Goal: Information Seeking & Learning: Learn about a topic

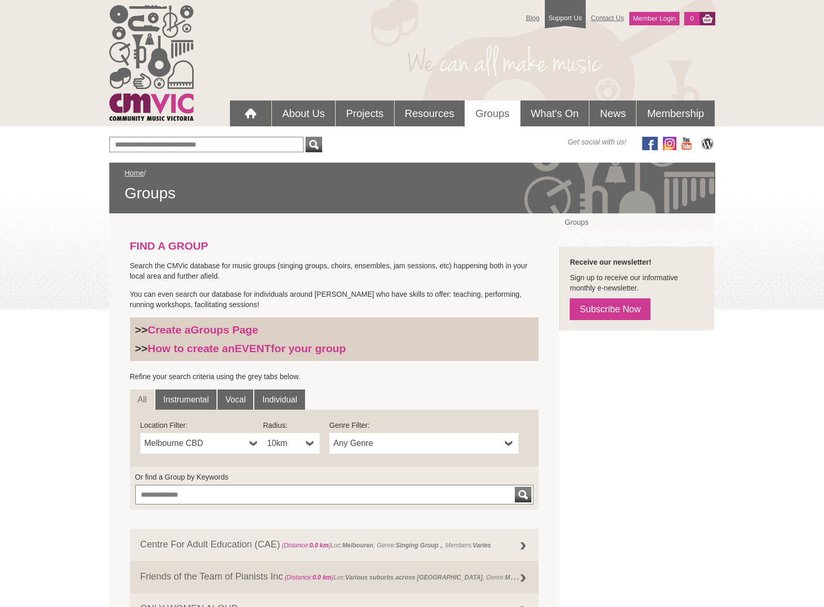
scroll to position [5, 0]
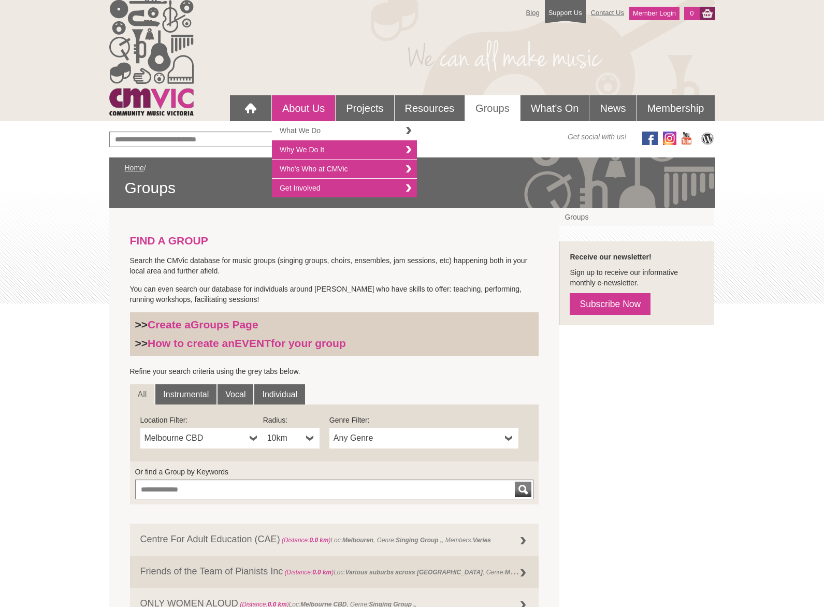
click at [294, 131] on link "What We Do" at bounding box center [344, 130] width 145 height 19
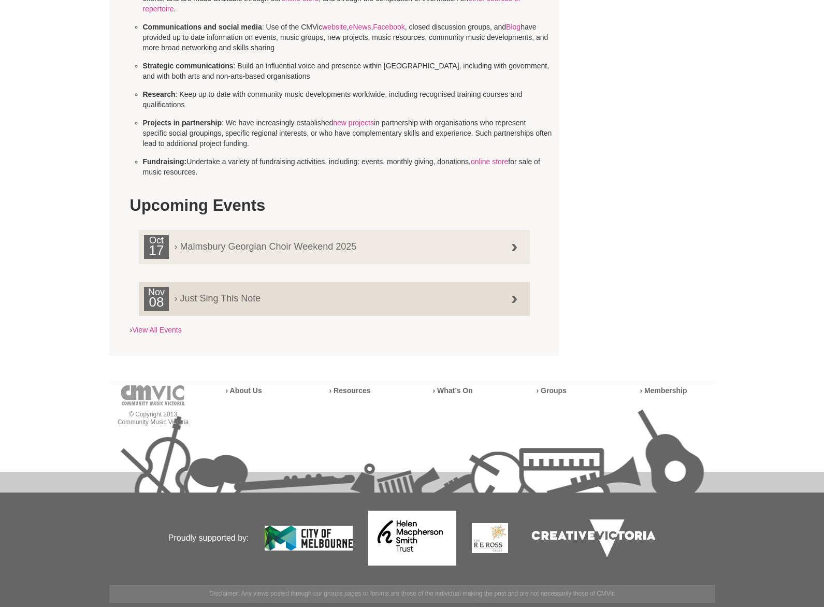
scroll to position [622, 0]
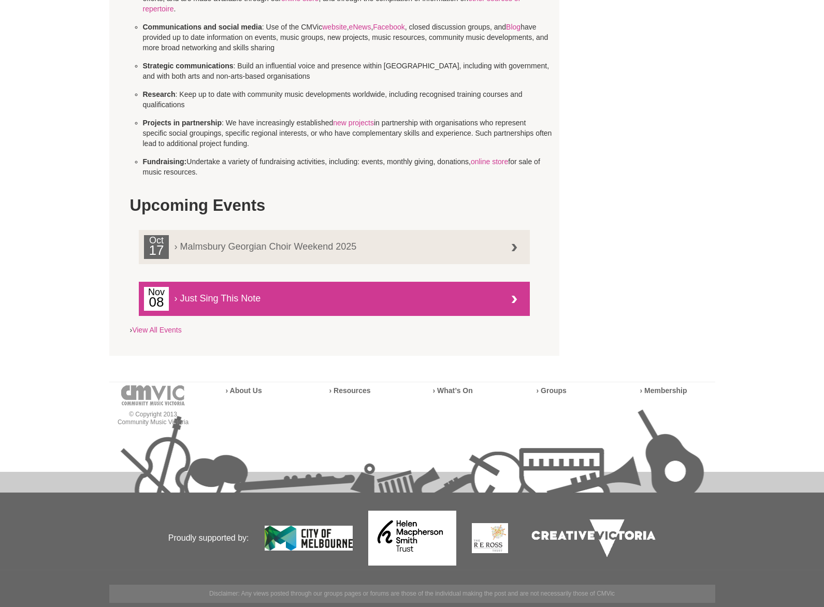
click at [193, 301] on span "› Just Sing This Note" at bounding box center [327, 295] width 367 height 17
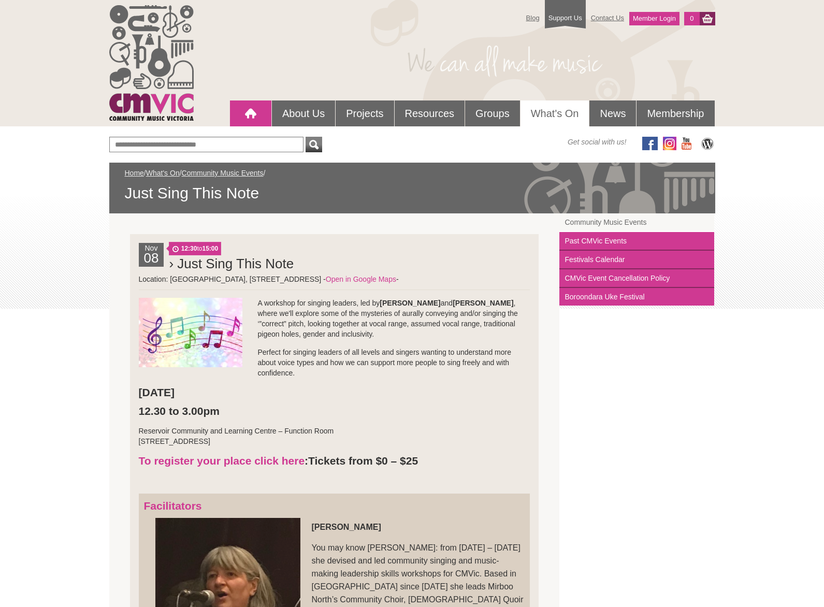
click at [241, 109] on div at bounding box center [250, 113] width 21 height 21
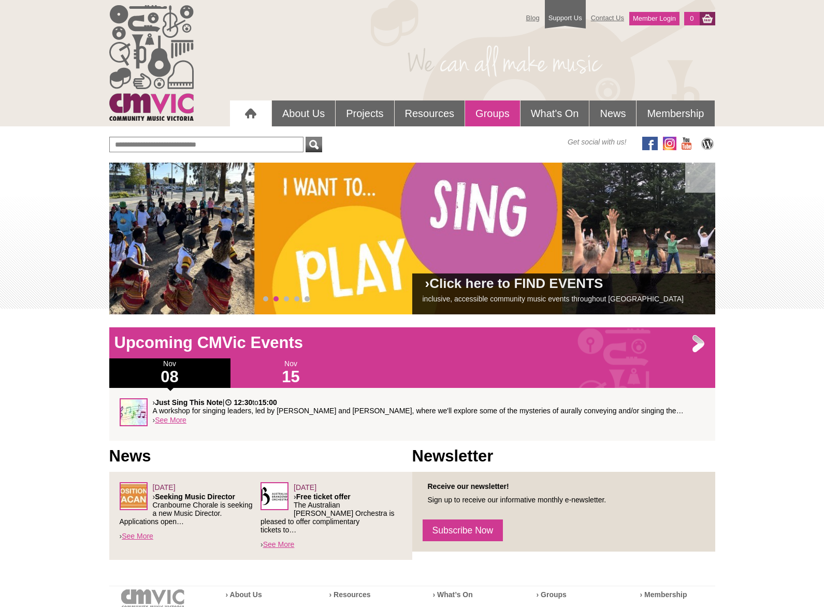
click at [488, 119] on link "Groups" at bounding box center [492, 114] width 55 height 26
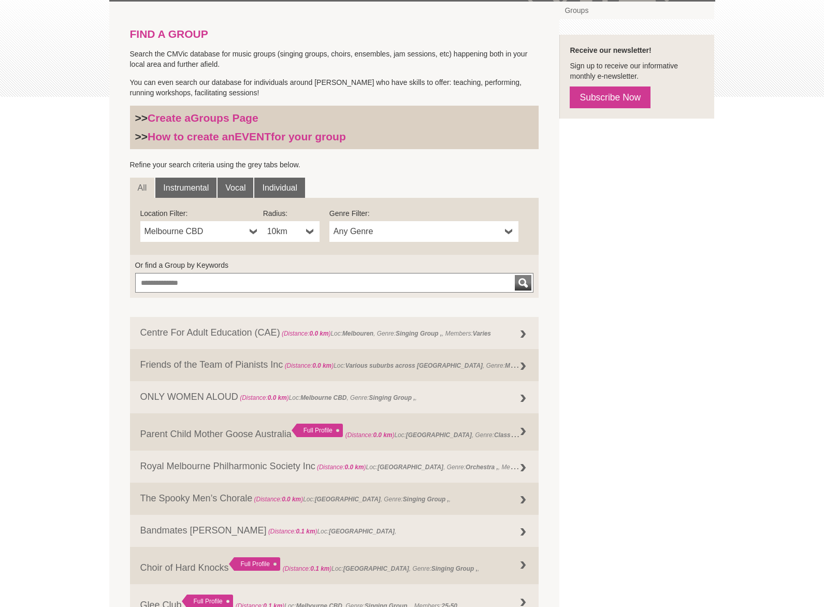
scroll to position [213, 0]
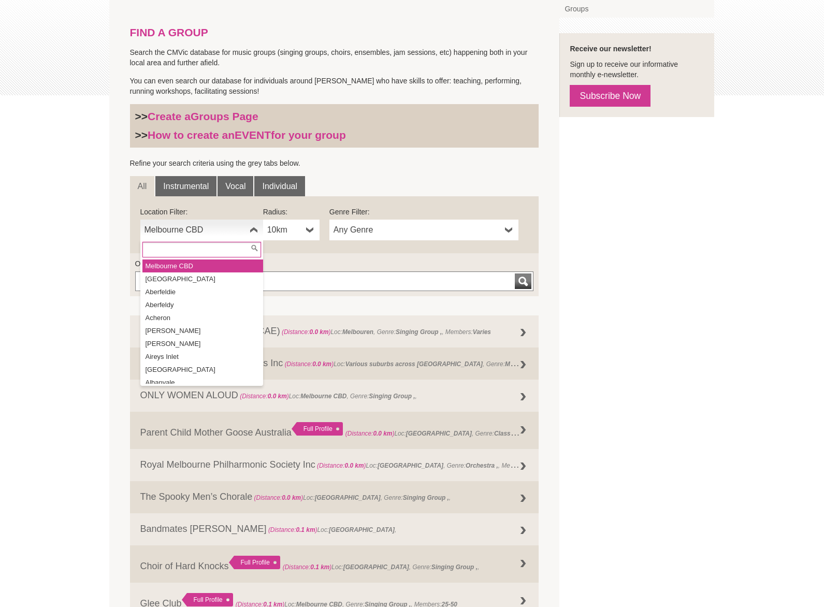
click at [211, 235] on span "Melbourne CBD" at bounding box center [195, 230] width 101 height 12
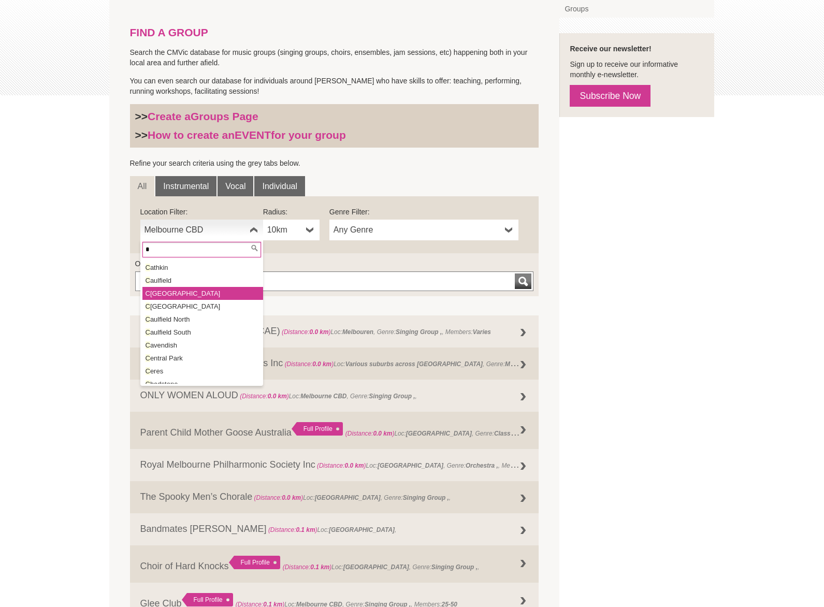
scroll to position [738, 0]
type input "*"
click at [192, 295] on li "C aulfield East" at bounding box center [203, 292] width 121 height 13
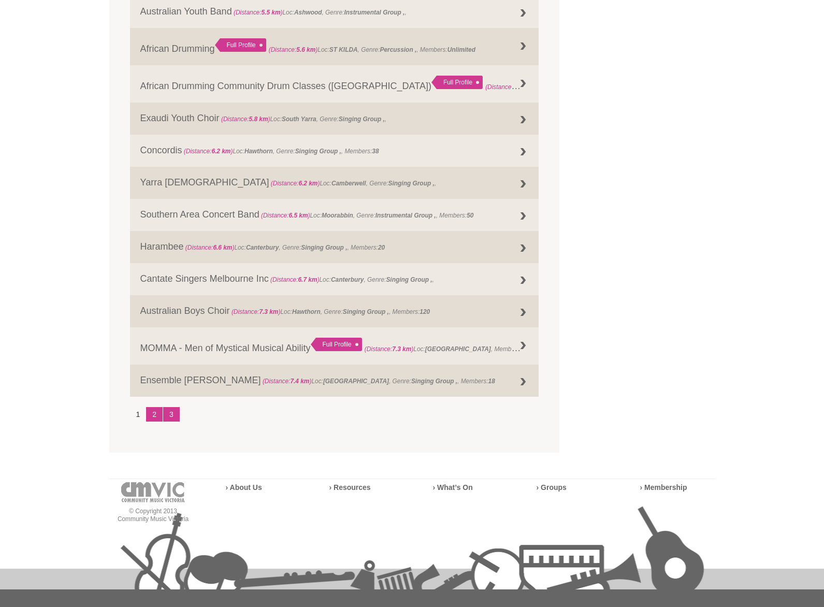
scroll to position [1144, 0]
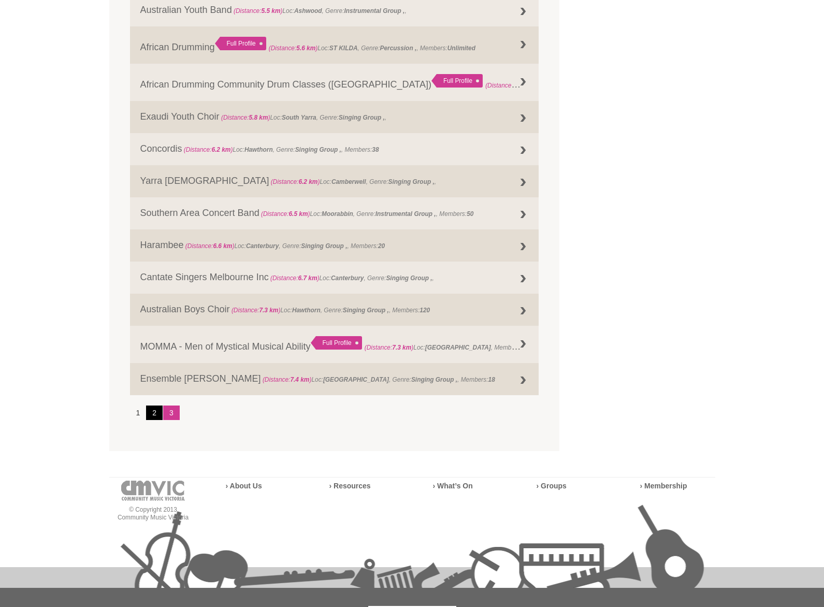
click at [150, 415] on link "2" at bounding box center [154, 413] width 17 height 15
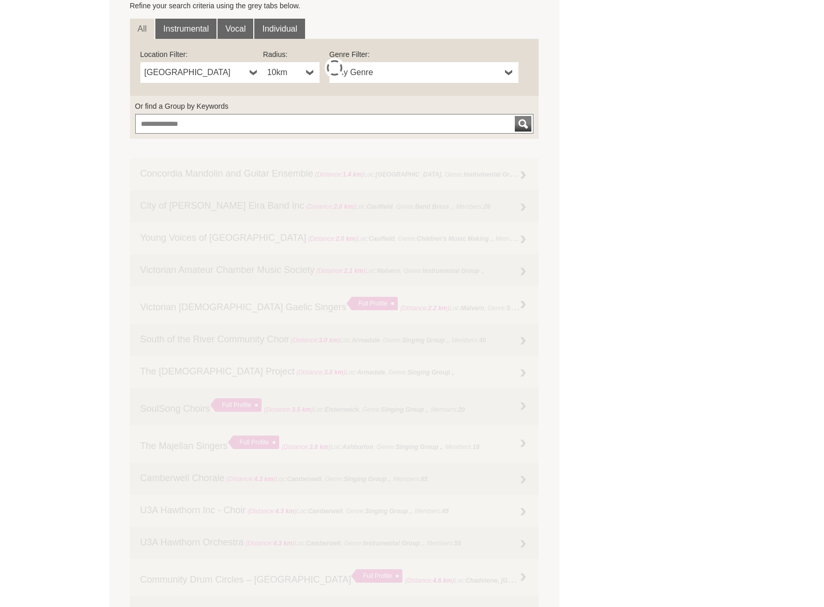
scroll to position [374, 0]
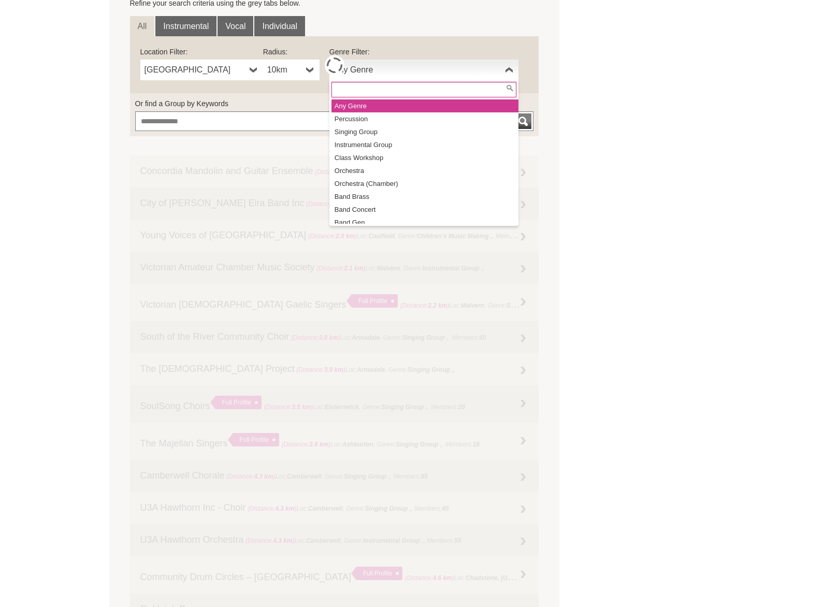
click at [402, 70] on span "Any Genre" at bounding box center [417, 70] width 167 height 12
click at [675, 85] on div "FIND A GROUP Search the CMVic database for music groups (singing groups, choirs…" at bounding box center [412, 531] width 606 height 1382
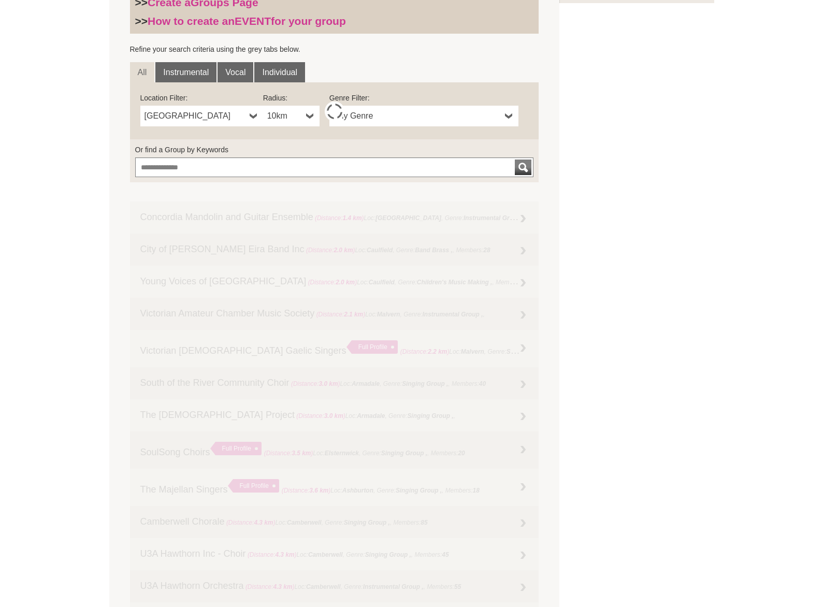
scroll to position [346, 0]
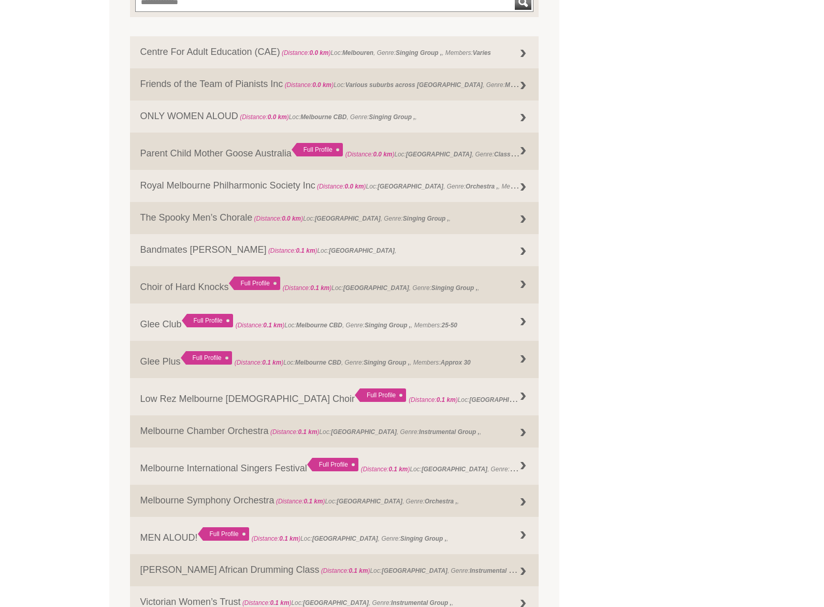
scroll to position [502, 0]
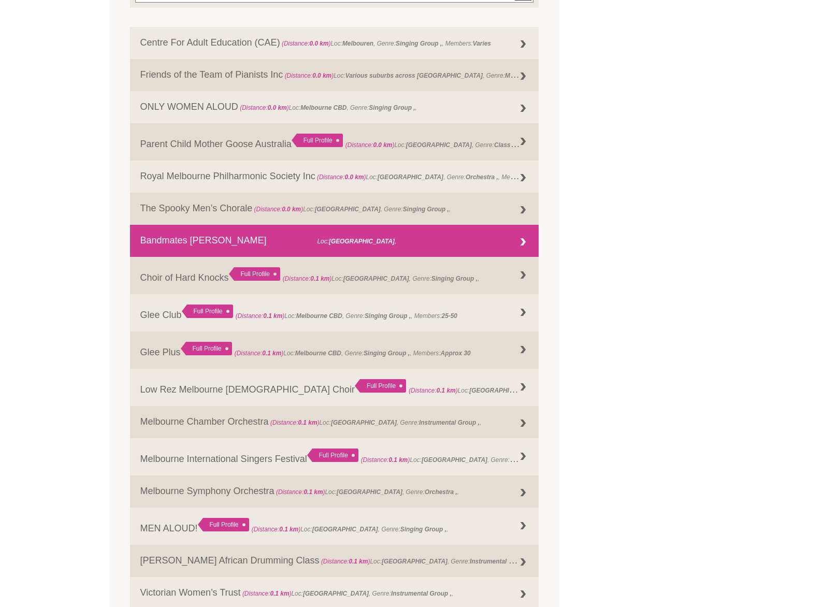
click at [409, 246] on link "Bandmates Victoria (Distance: 0.1 km ) Loc: Melbourne ," at bounding box center [334, 241] width 409 height 32
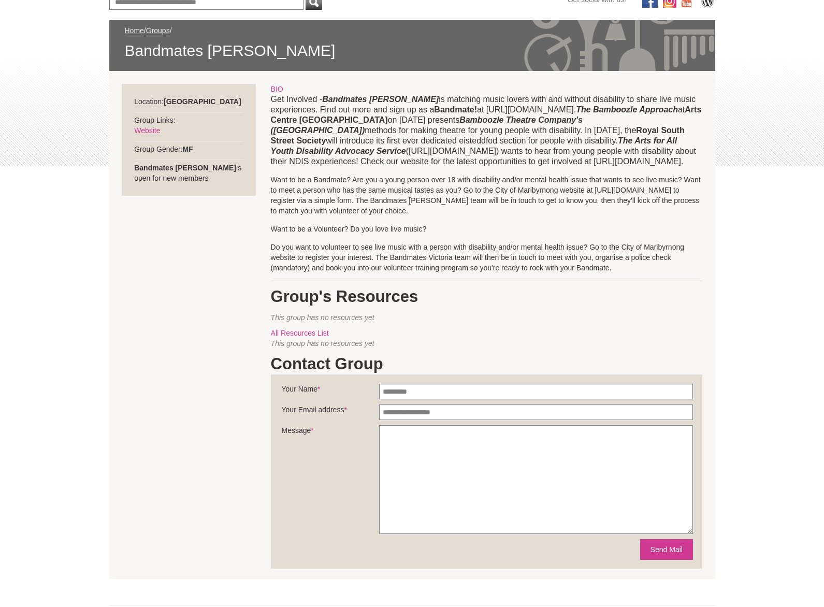
scroll to position [143, 0]
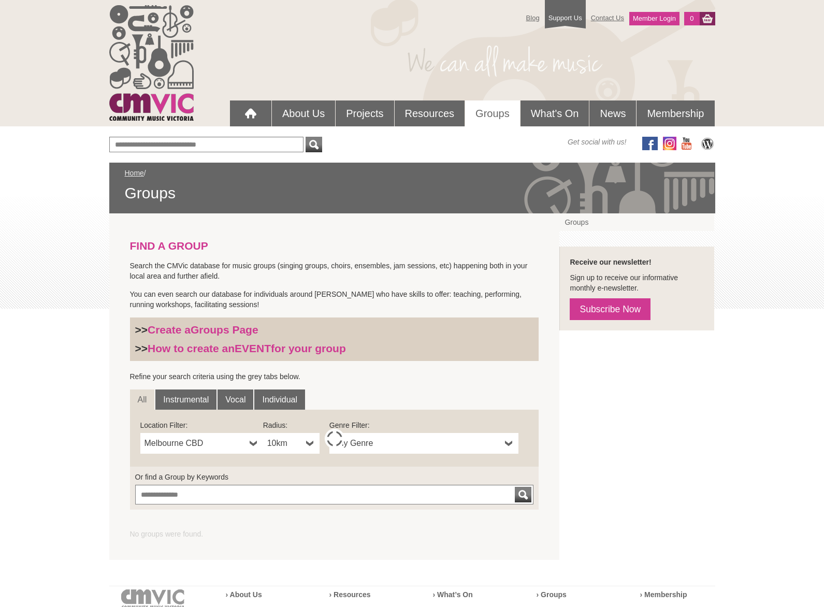
scroll to position [204, 0]
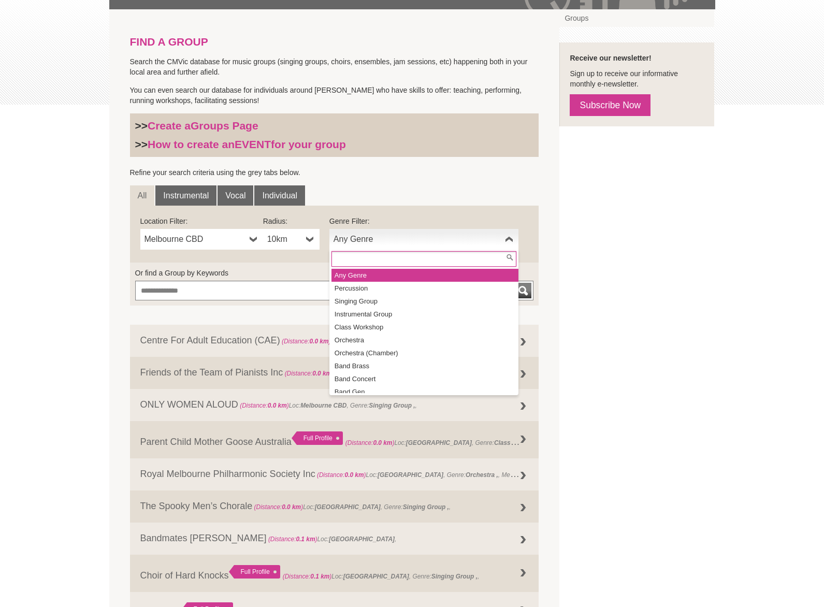
click at [381, 239] on span "Any Genre" at bounding box center [417, 239] width 167 height 12
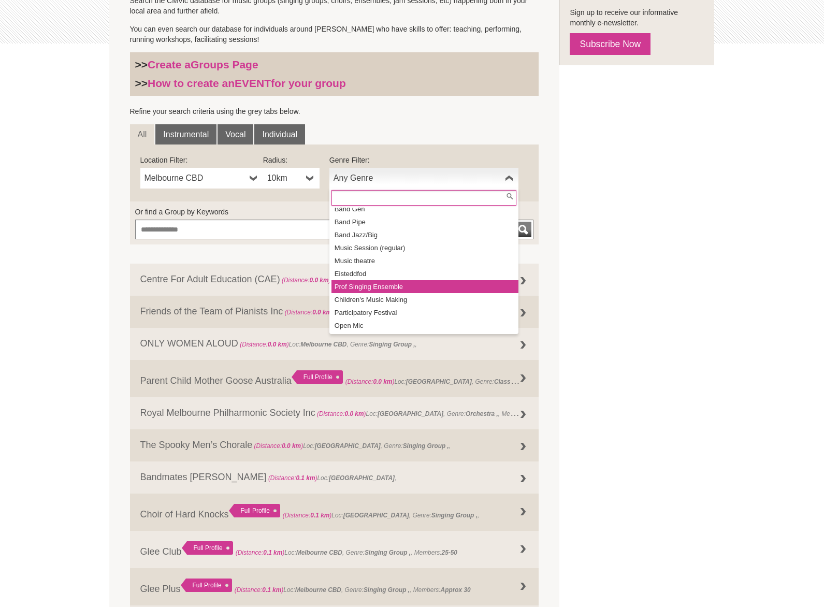
scroll to position [266, 0]
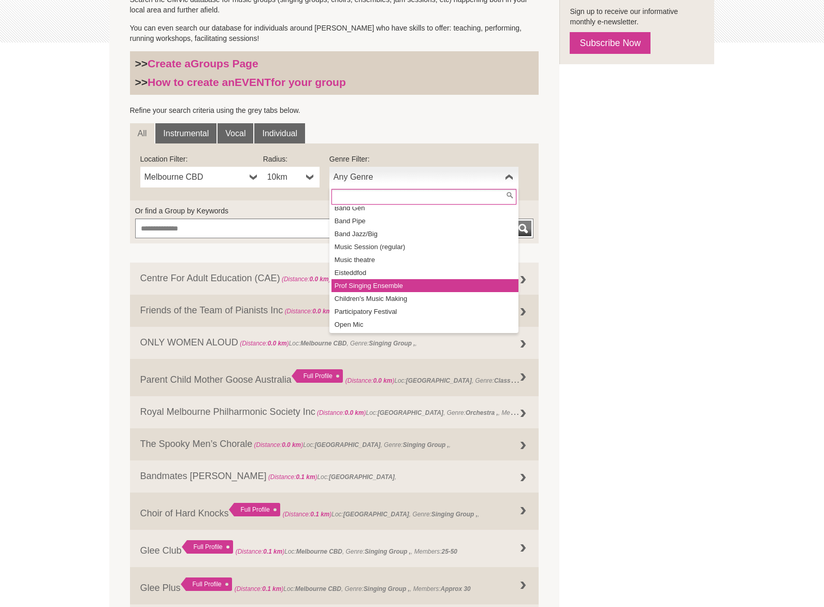
click at [453, 288] on li "Prof Singing Ensemble" at bounding box center [425, 285] width 187 height 13
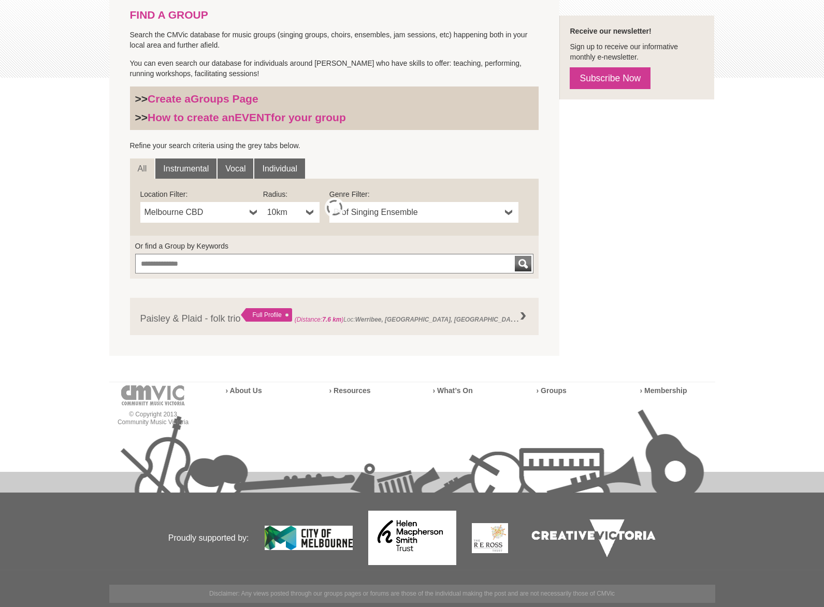
scroll to position [231, 0]
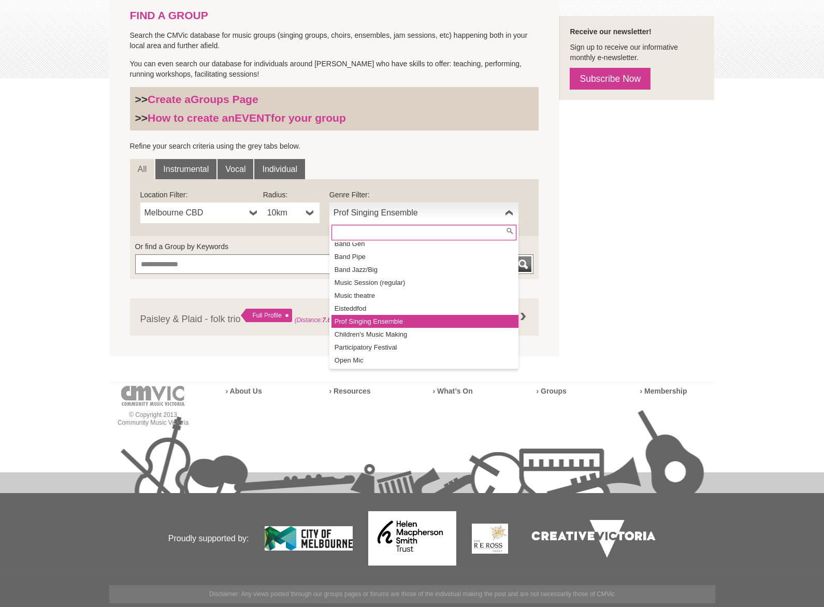
click at [354, 211] on span "Prof Singing Ensemble" at bounding box center [417, 213] width 167 height 12
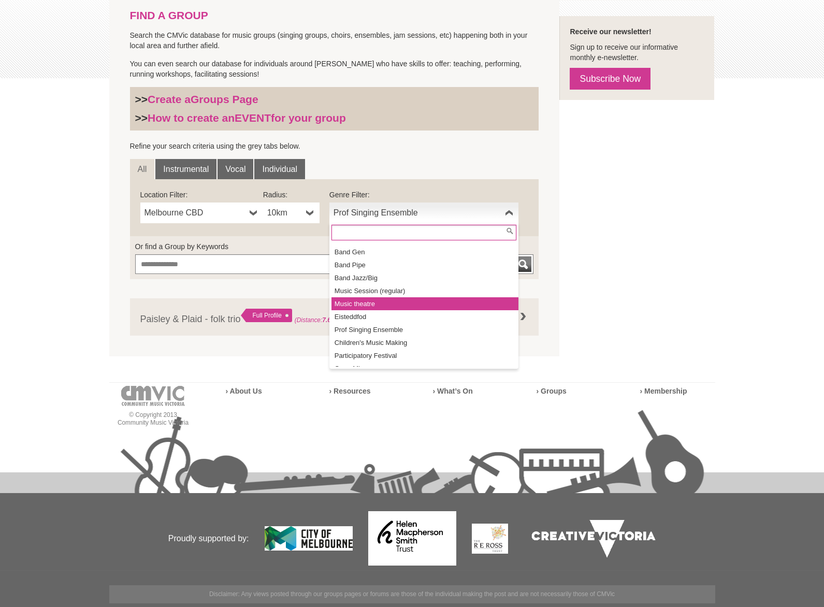
scroll to position [112, 0]
click at [365, 295] on li "Music Session (regular)" at bounding box center [425, 292] width 187 height 13
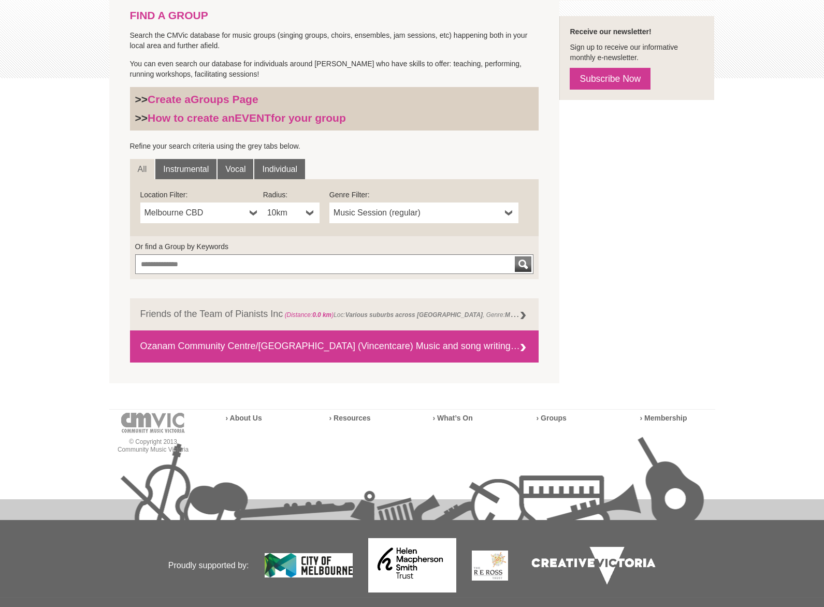
click at [328, 345] on link "Ozanam Community Centre/Quin House (Vincentcare) Music and song writing therapy…" at bounding box center [334, 347] width 409 height 32
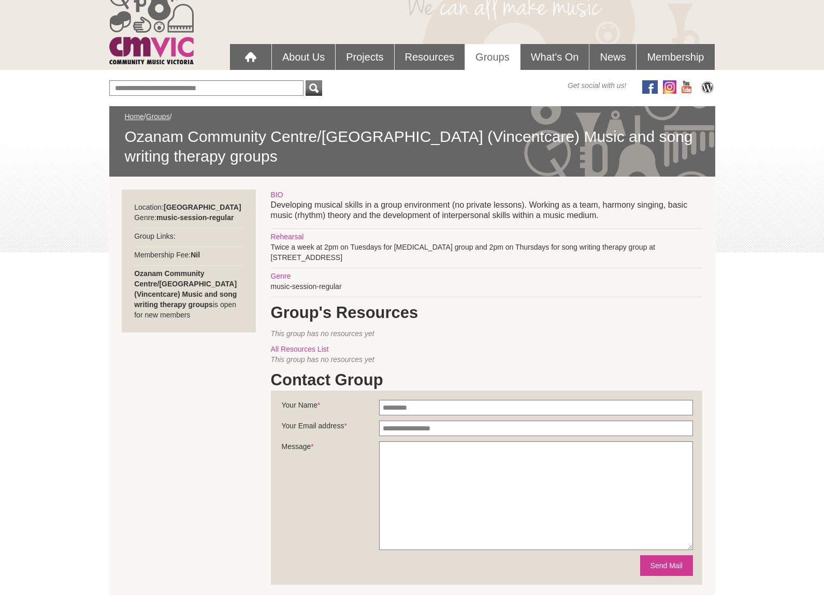
scroll to position [62, 0]
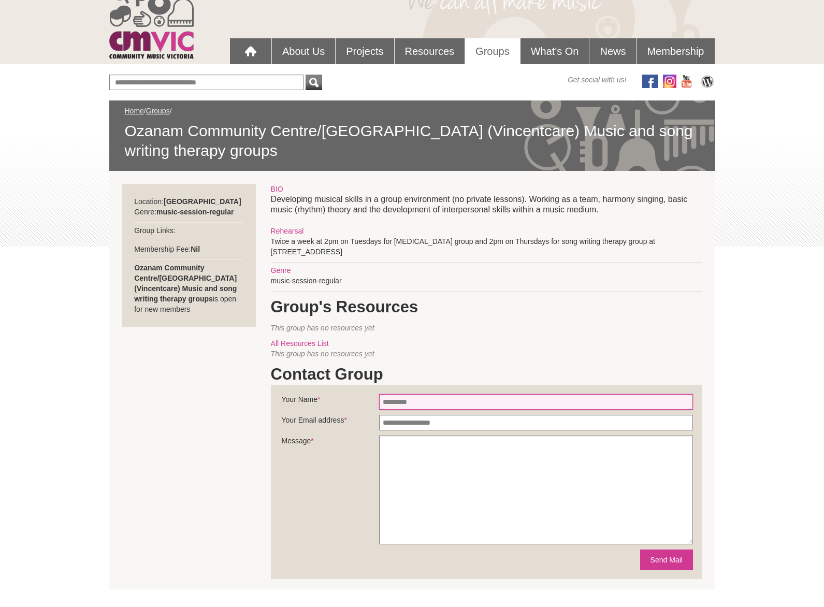
click at [412, 402] on input "Your Name *" at bounding box center [536, 402] width 314 height 16
type input "**********"
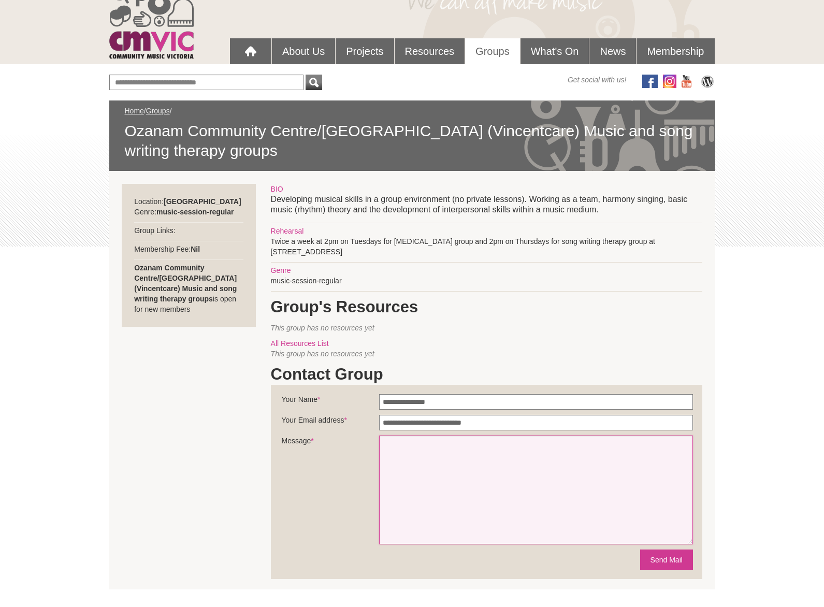
click at [421, 457] on textarea "Message *" at bounding box center [536, 490] width 314 height 109
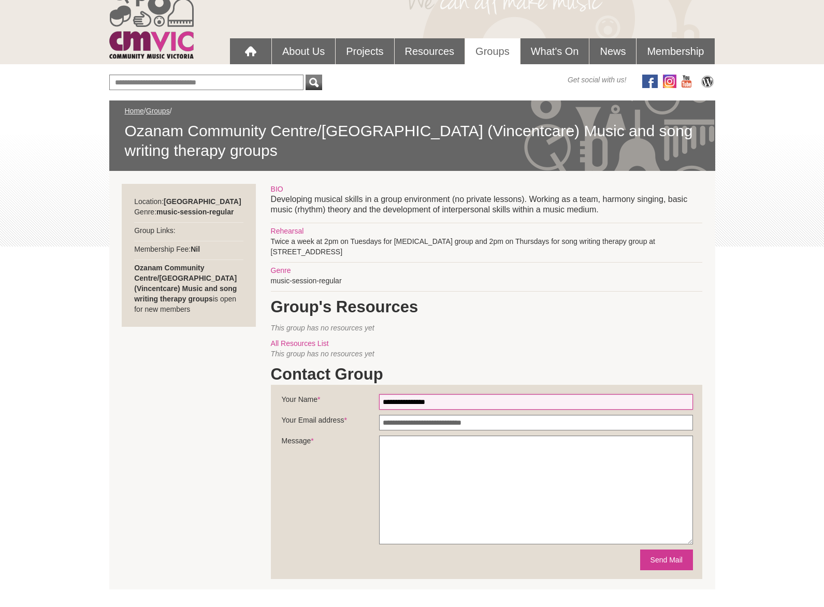
click at [471, 398] on input "**********" at bounding box center [536, 402] width 314 height 16
type input "**********"
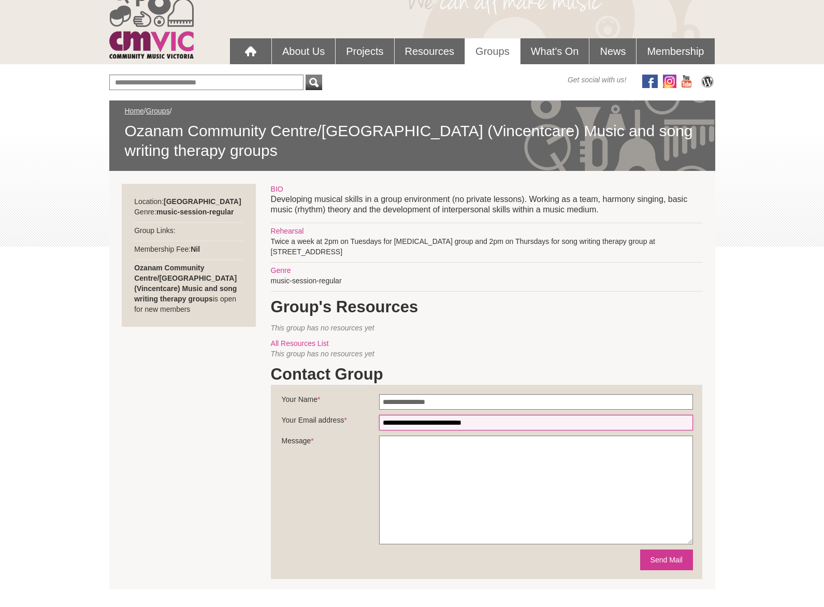
click at [510, 426] on input "**********" at bounding box center [536, 423] width 314 height 16
type input "**********"
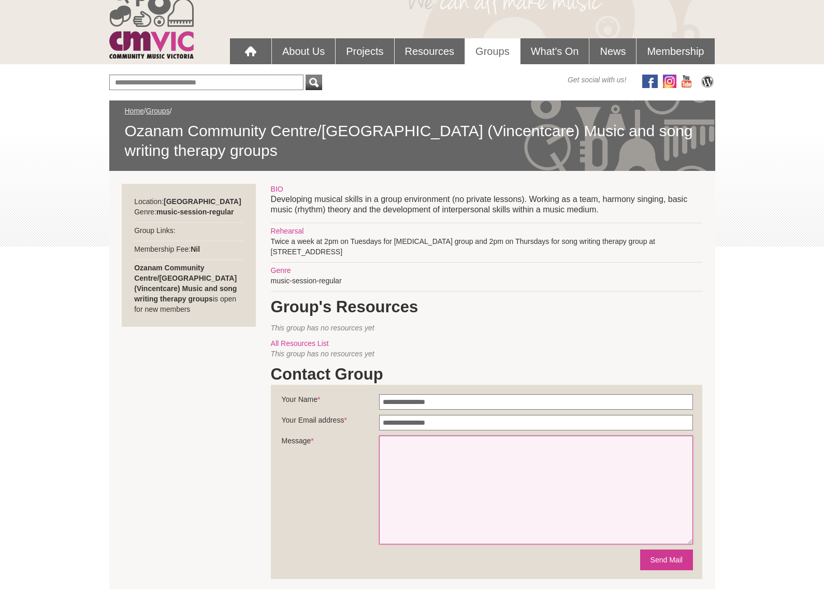
click at [437, 476] on textarea "Message *" at bounding box center [536, 490] width 314 height 109
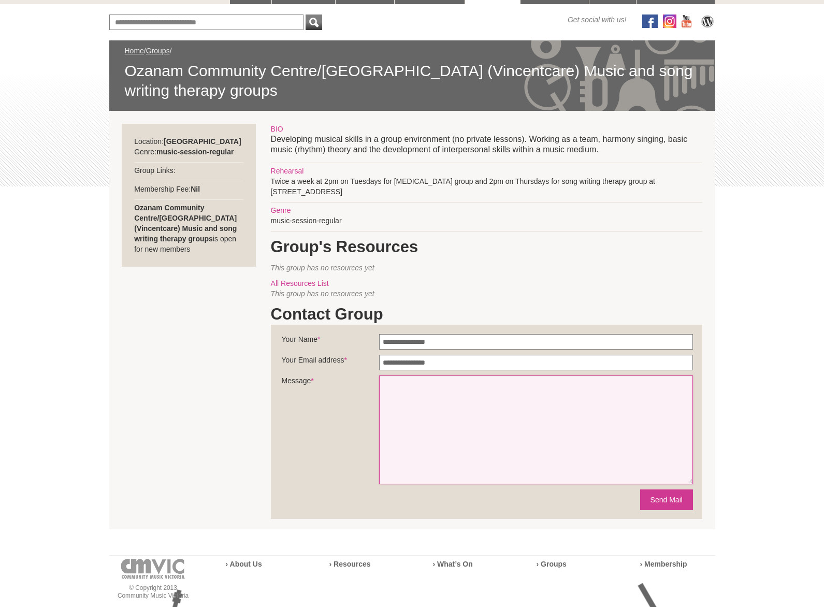
scroll to position [126, 0]
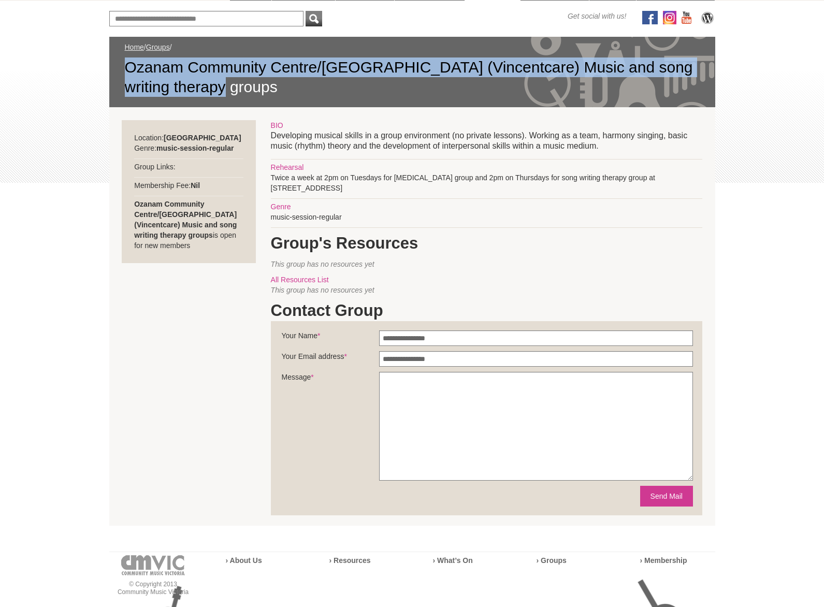
drag, startPoint x: 127, startPoint y: 68, endPoint x: 602, endPoint y: 79, distance: 474.3
click at [602, 79] on span "Ozanam Community Centre/Quin House (Vincentcare) Music and song writing therapy…" at bounding box center [412, 77] width 575 height 39
copy span "Ozanam Community Centre/Quin House (Vincentcare) Music and song writing therapy…"
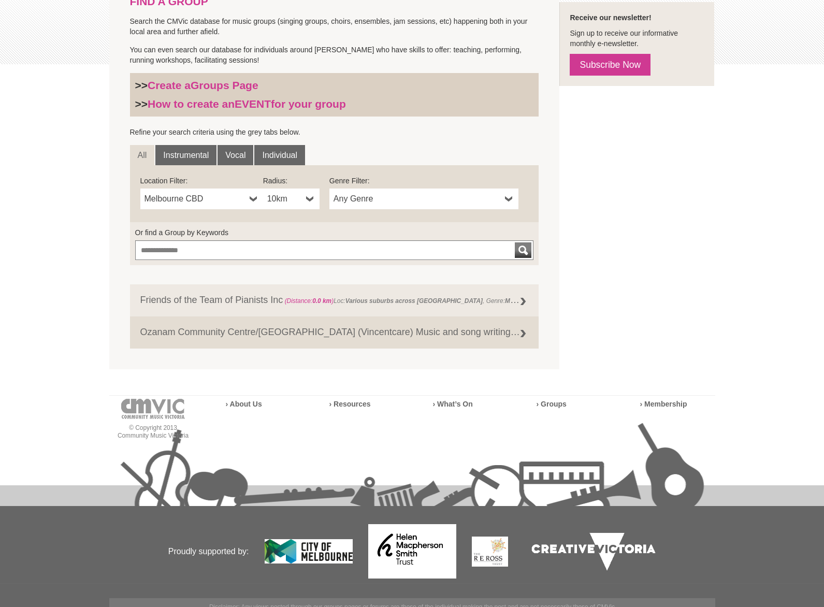
scroll to position [258, 0]
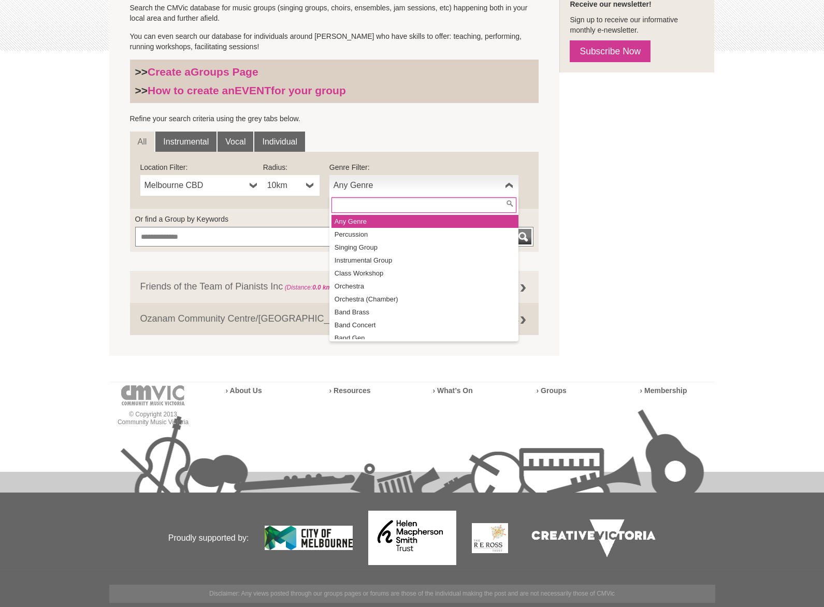
click at [369, 184] on span "Any Genre" at bounding box center [417, 185] width 167 height 12
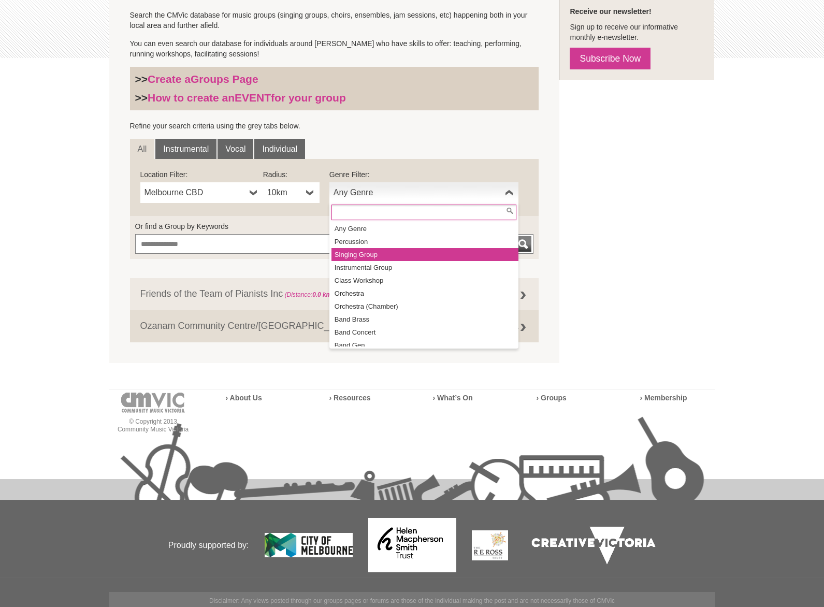
click at [404, 252] on li "Singing Group" at bounding box center [425, 254] width 187 height 13
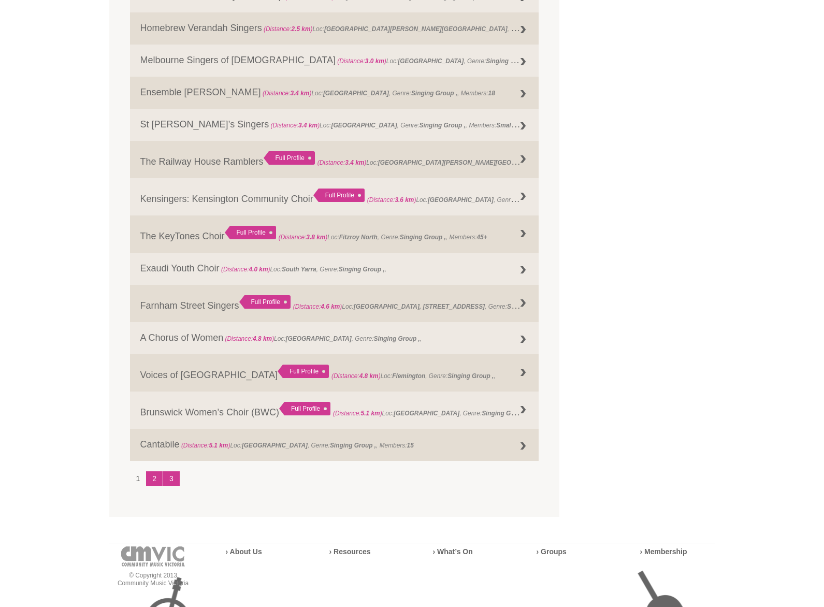
scroll to position [1105, 0]
click at [156, 473] on link "2" at bounding box center [154, 478] width 17 height 15
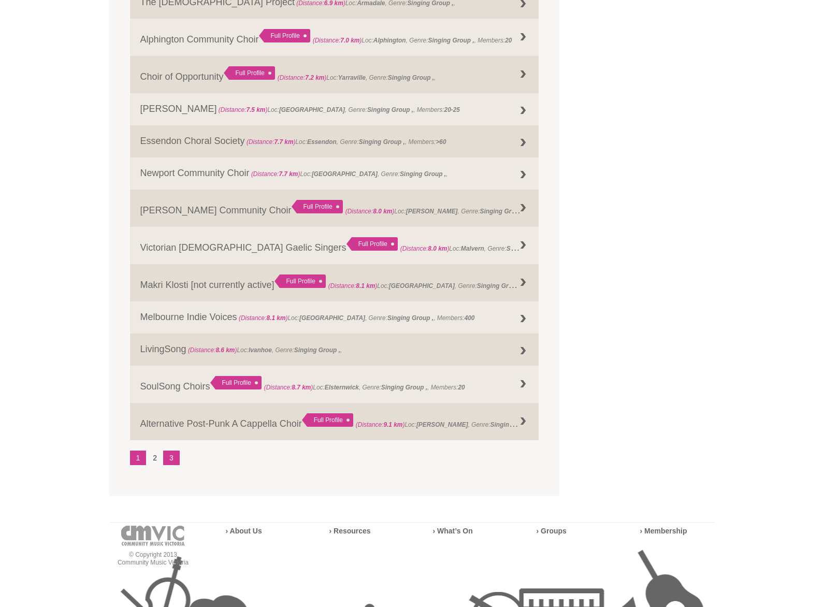
scroll to position [1276, 0]
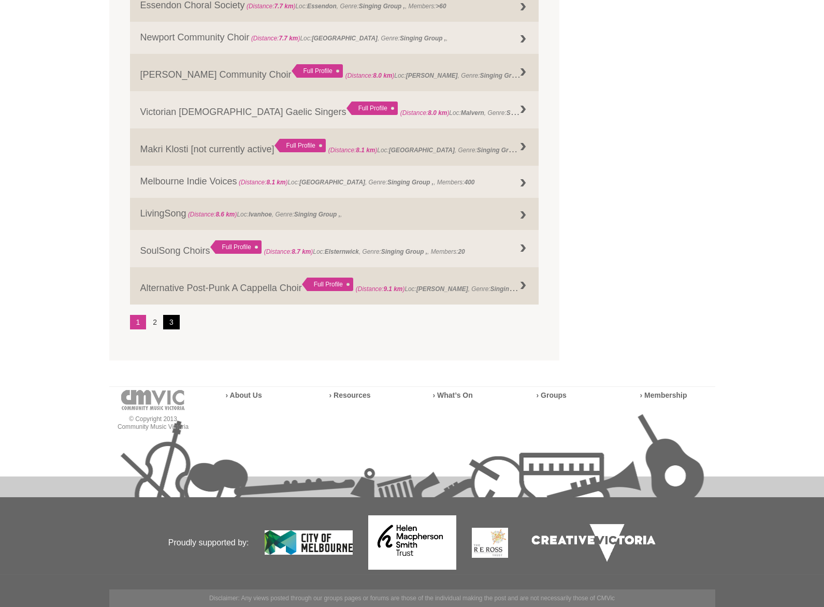
click at [173, 321] on link "3" at bounding box center [171, 322] width 17 height 15
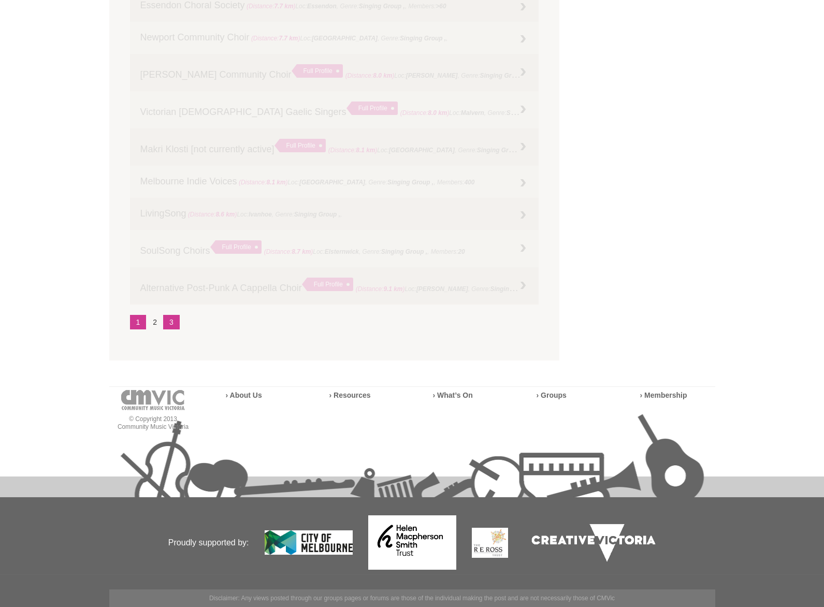
scroll to position [432, 0]
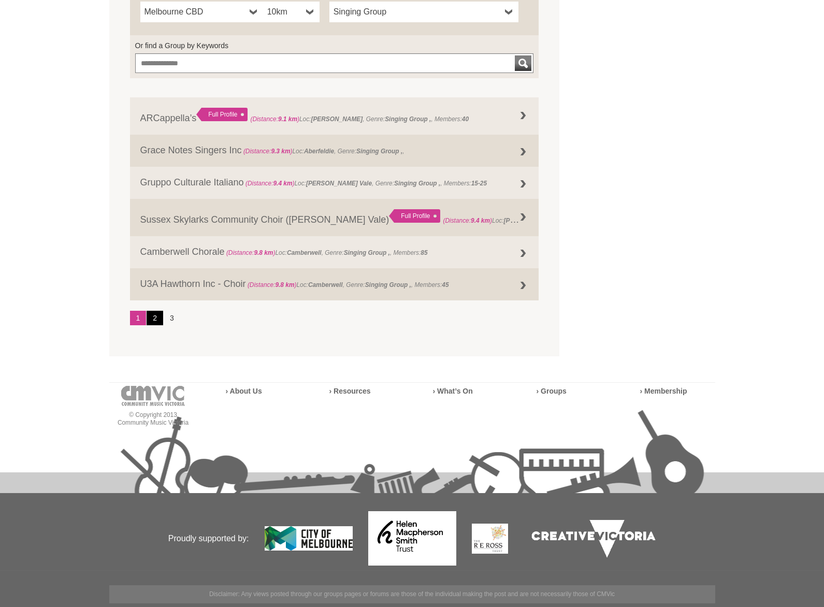
click at [152, 320] on link "2" at bounding box center [155, 318] width 17 height 15
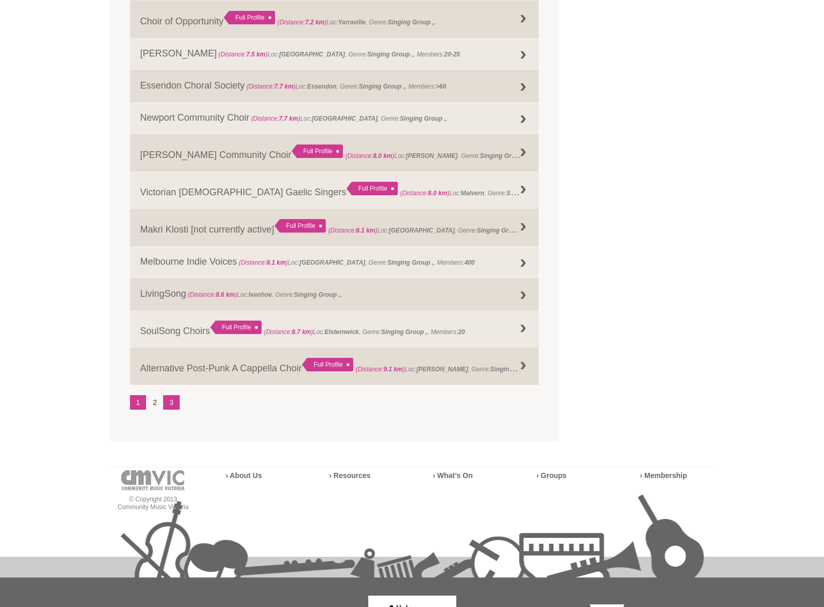
scroll to position [1199, 0]
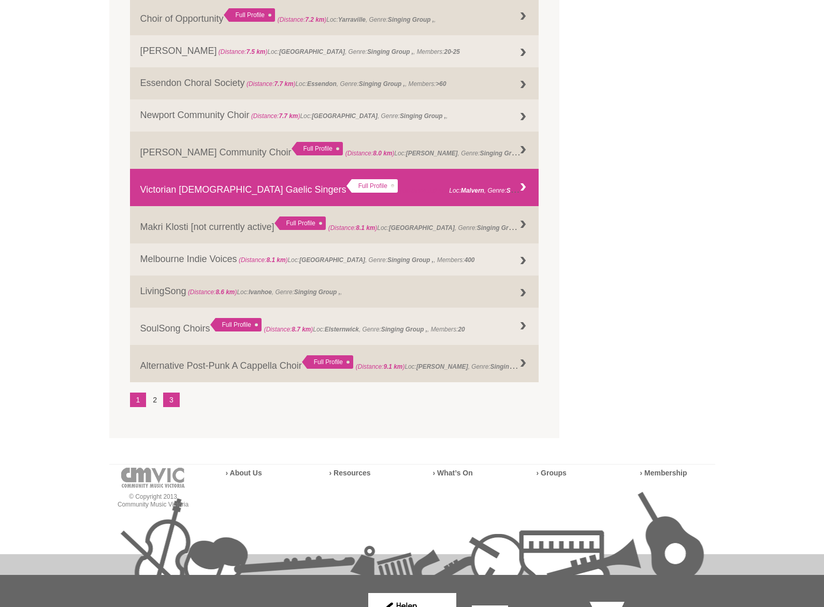
click at [461, 187] on strong "Malvern" at bounding box center [472, 190] width 23 height 7
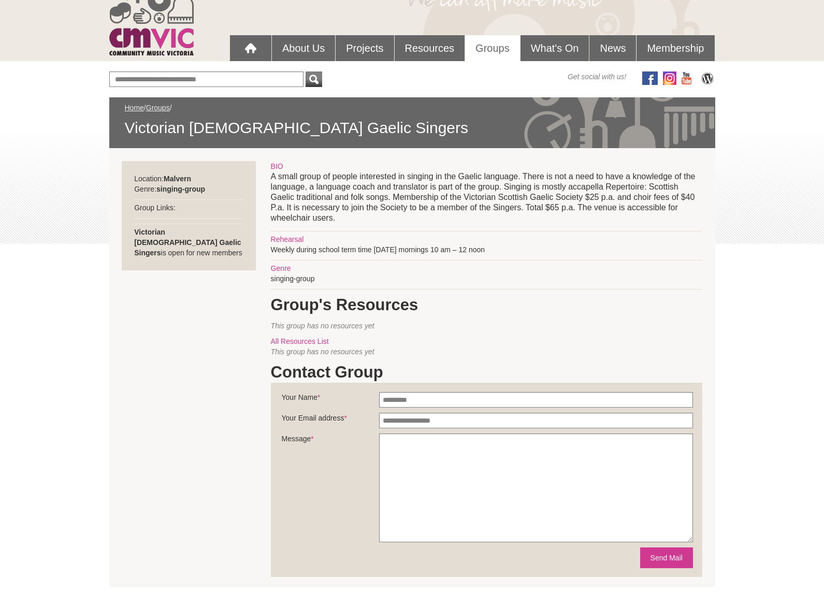
scroll to position [61, 0]
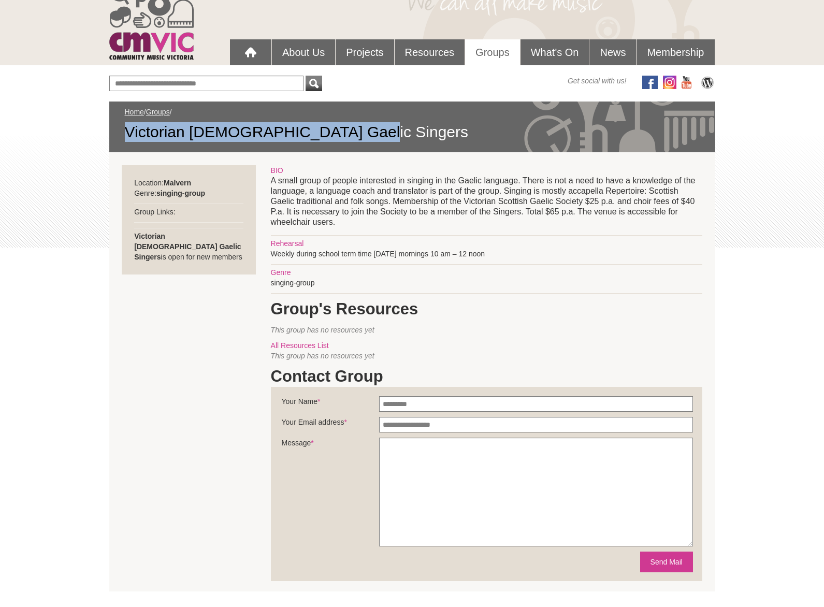
drag, startPoint x: 131, startPoint y: 131, endPoint x: 352, endPoint y: 138, distance: 220.9
click at [352, 138] on span "Victorian [DEMOGRAPHIC_DATA] Gaelic Singers" at bounding box center [412, 132] width 575 height 20
copy span "Victorian [DEMOGRAPHIC_DATA] Gaelic Singers"
